Goal: Task Accomplishment & Management: Manage account settings

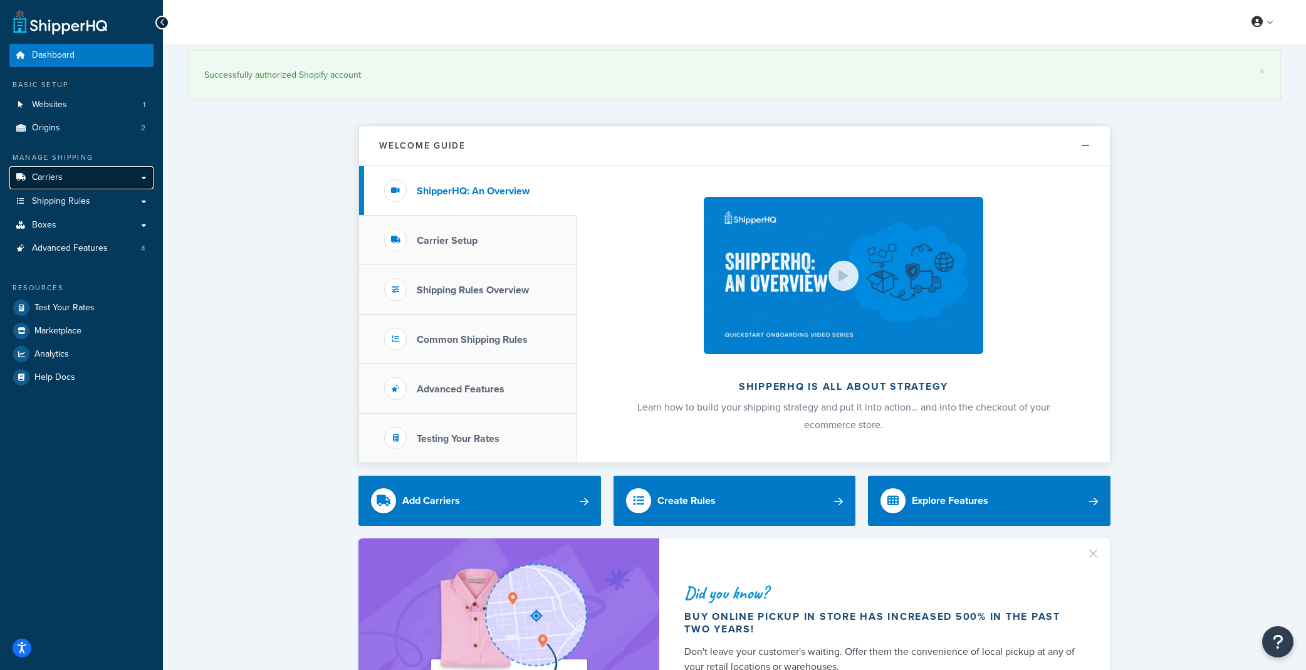
click at [103, 181] on link "Carriers" at bounding box center [81, 177] width 144 height 23
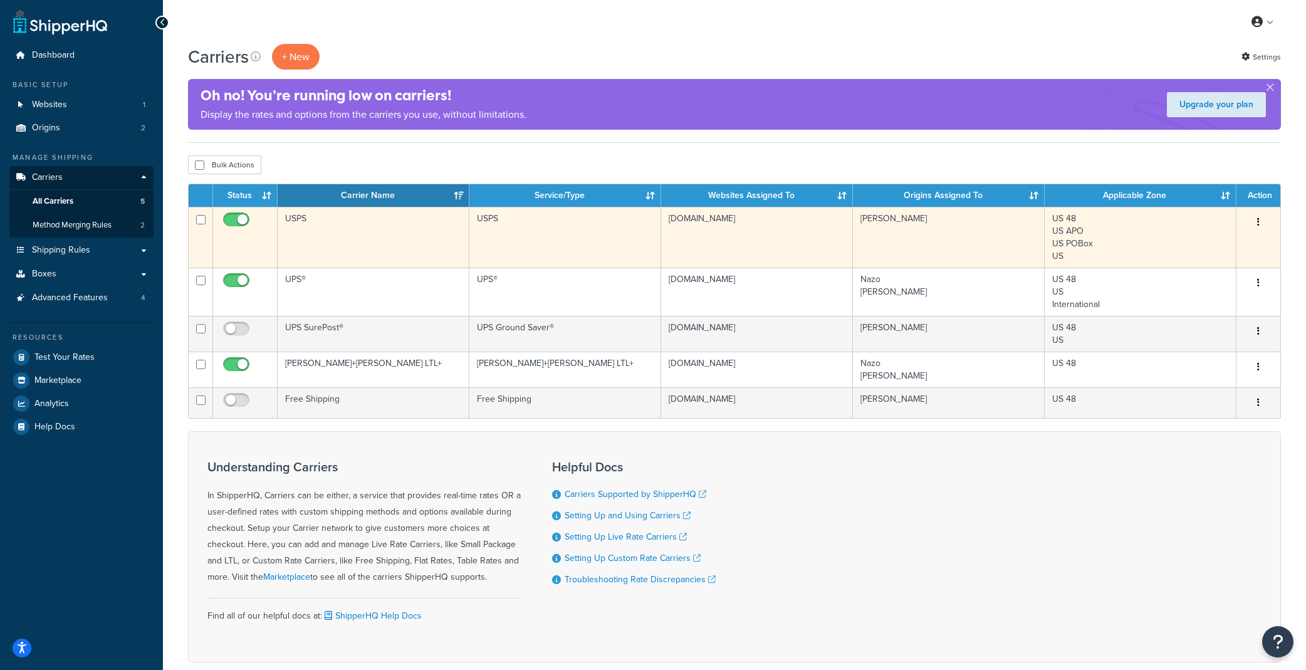
click at [402, 241] on td "USPS" at bounding box center [374, 237] width 192 height 61
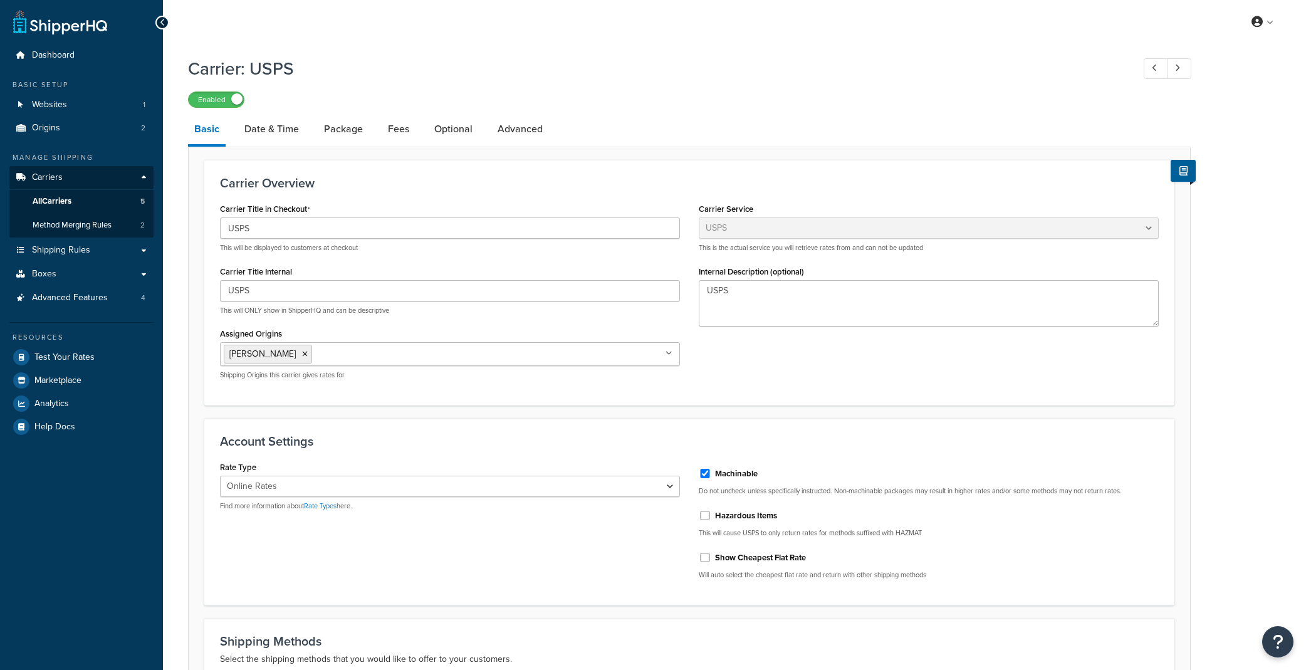
select select "usps"
select select "ONLINE"
click at [451, 125] on link "Optional" at bounding box center [453, 129] width 51 height 30
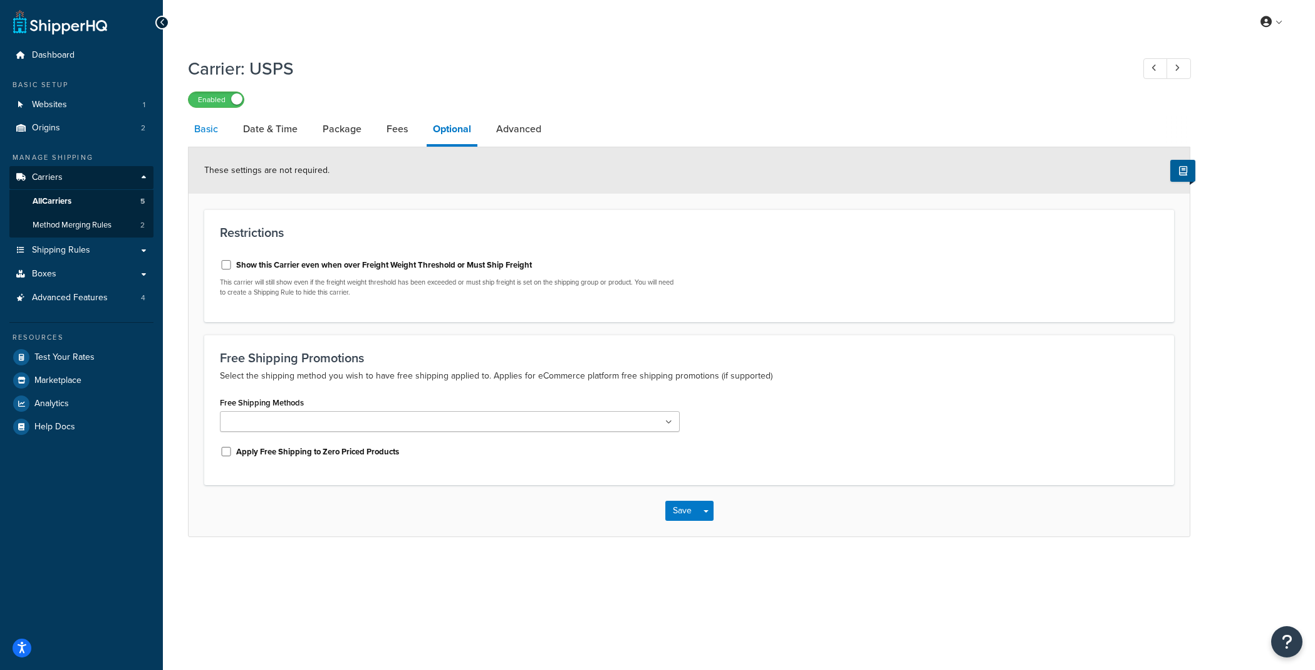
click at [194, 127] on link "Basic" at bounding box center [206, 129] width 36 height 30
select select "usps"
select select "ONLINE"
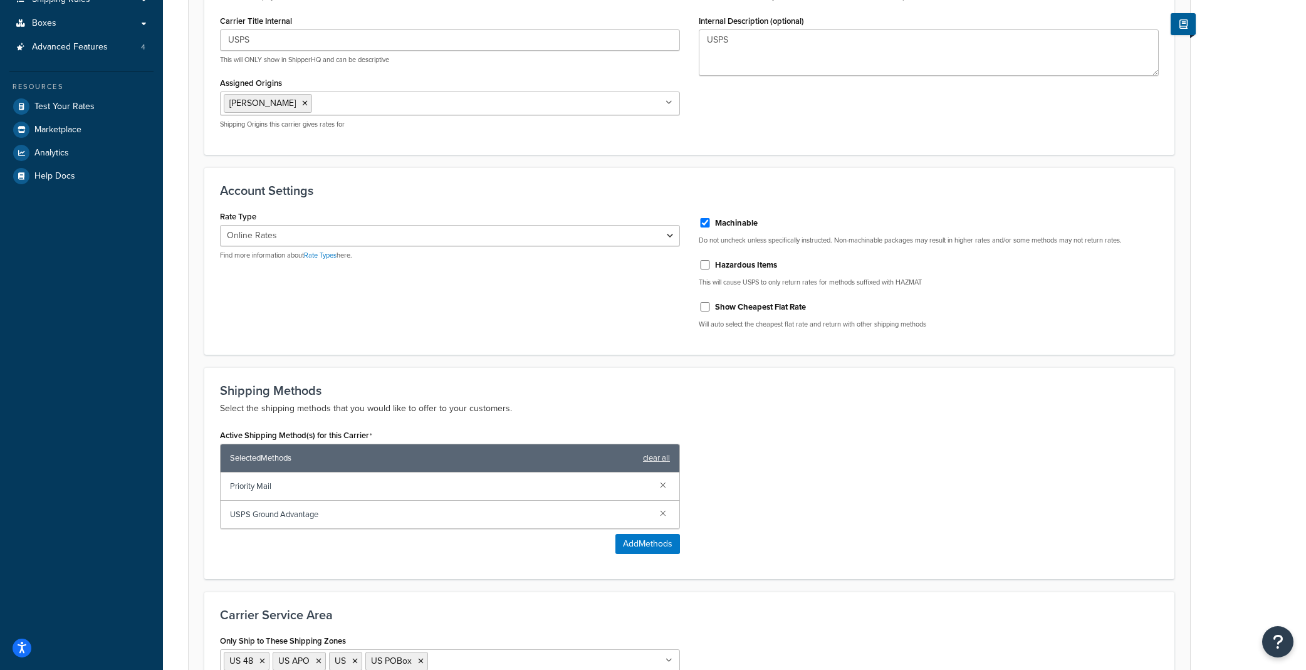
scroll to position [419, 0]
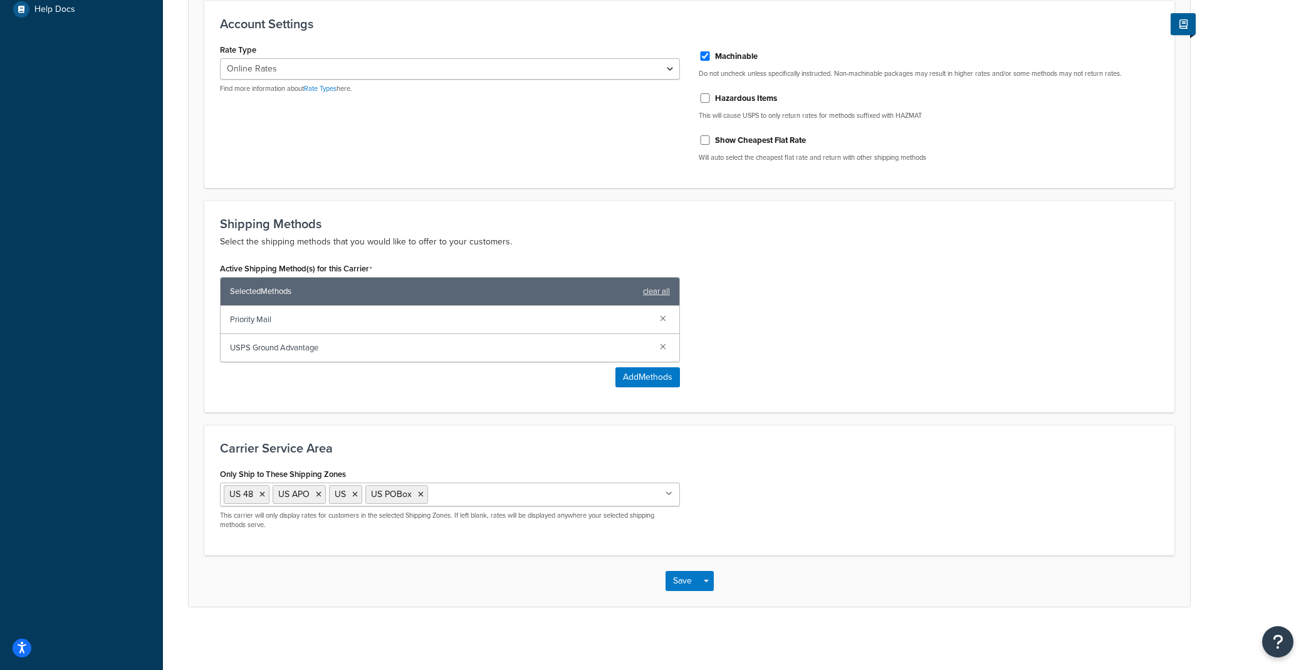
click at [189, 240] on form "Carrier Overview Carrier Title in Checkout USPS This will be displayed to custo…" at bounding box center [689, 174] width 1001 height 864
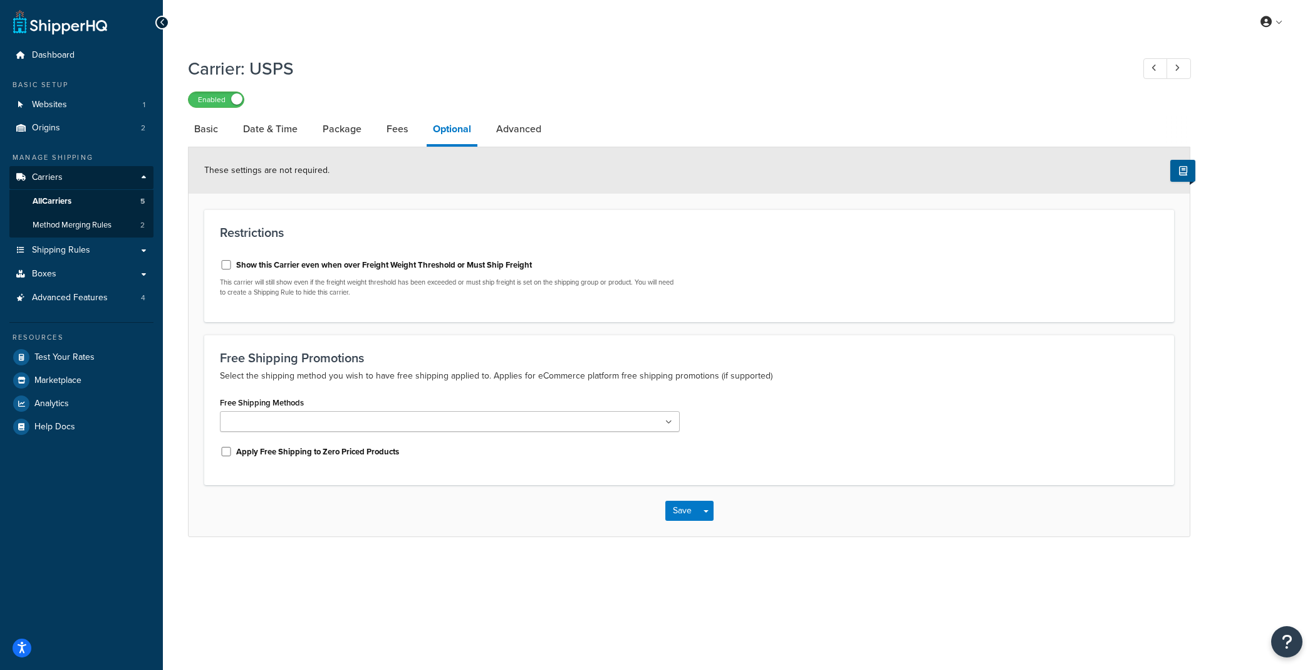
select select "usps"
select select "ONLINE"
